Goal: Check status: Check status

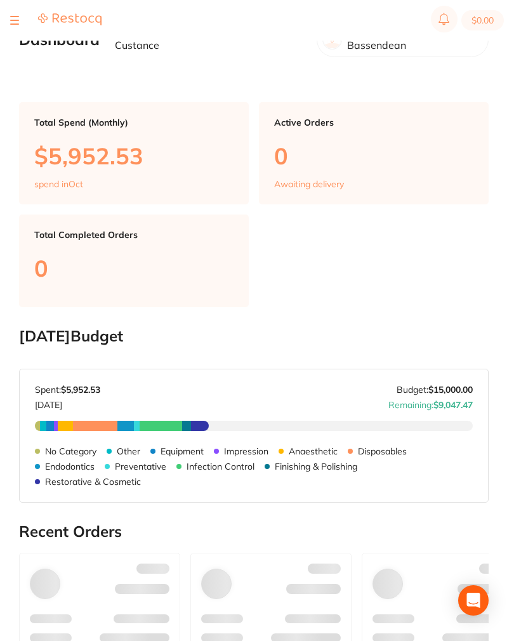
click at [8, 14] on section "$0.00" at bounding box center [257, 20] width 514 height 41
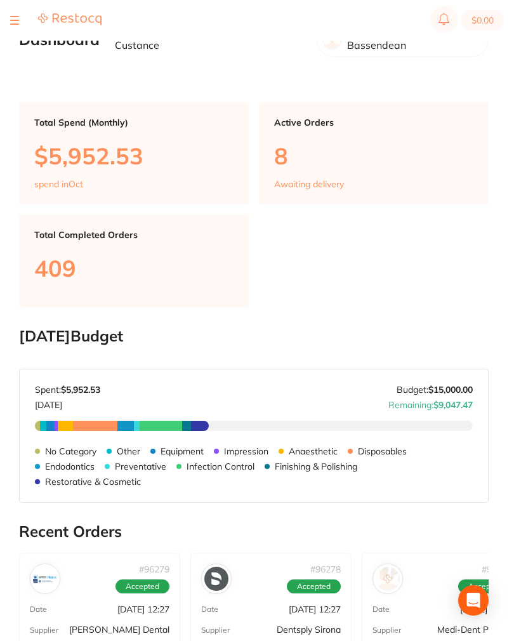
click at [14, 20] on button at bounding box center [14, 20] width 9 height 1
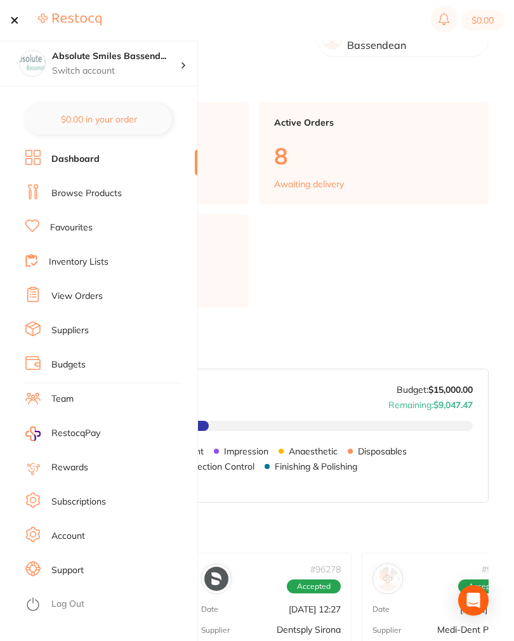
click at [72, 291] on link "View Orders" at bounding box center [76, 296] width 51 height 13
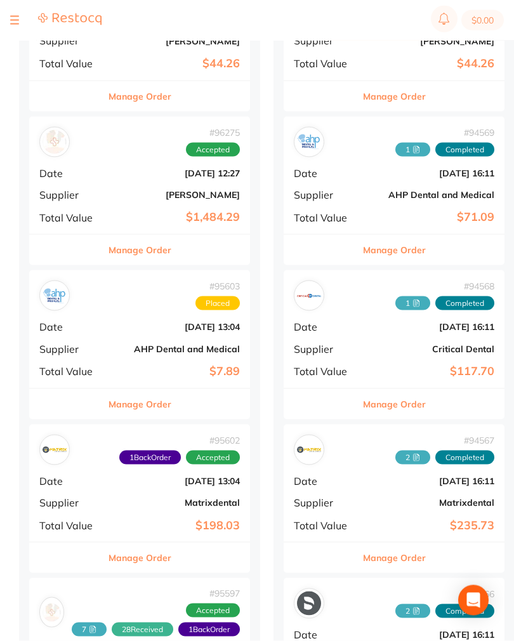
scroll to position [677, 0]
click at [114, 303] on div "# 95603 Placed" at bounding box center [139, 295] width 201 height 30
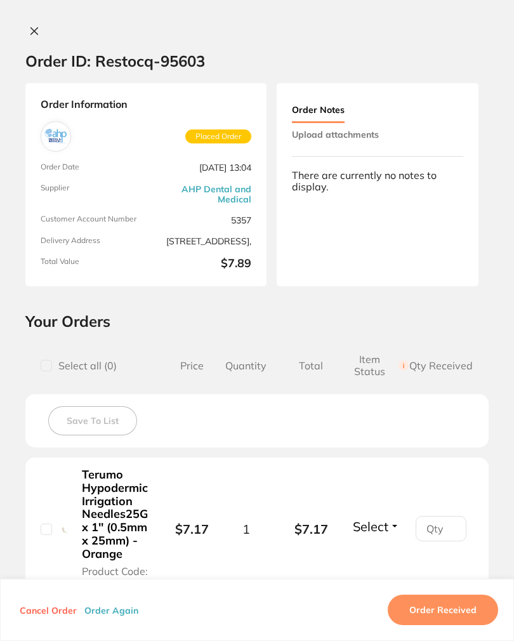
click at [367, 142] on button "Upload attachments" at bounding box center [335, 134] width 87 height 23
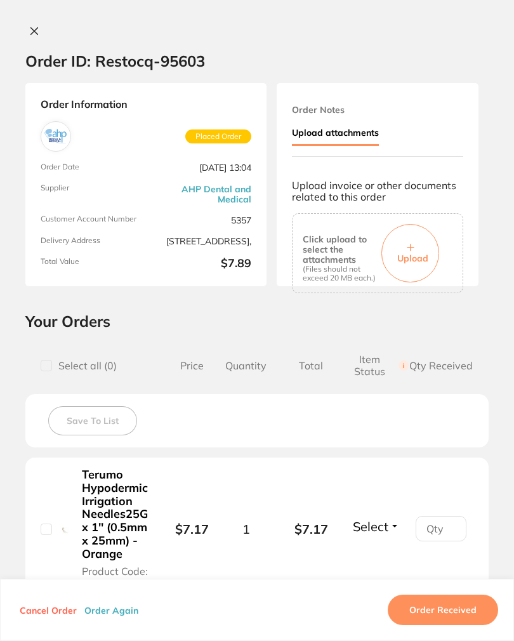
click at [411, 244] on icon at bounding box center [410, 247] width 6 height 6
click at [461, 618] on button "Order Received" at bounding box center [443, 610] width 110 height 30
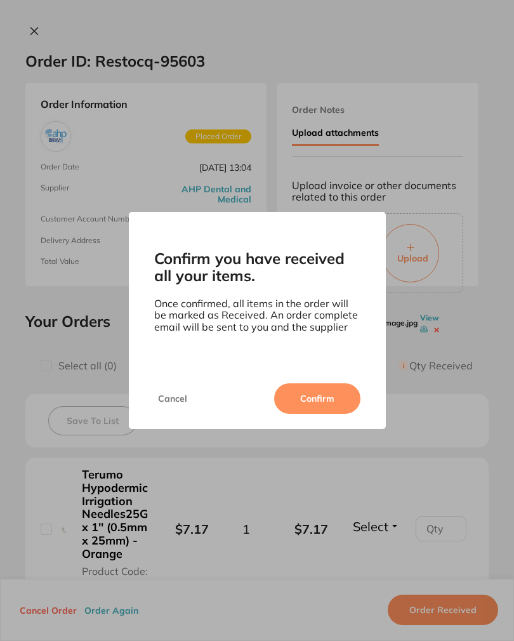
click at [330, 404] on button "Confirm" at bounding box center [317, 398] width 86 height 30
